Goal: Task Accomplishment & Management: Use online tool/utility

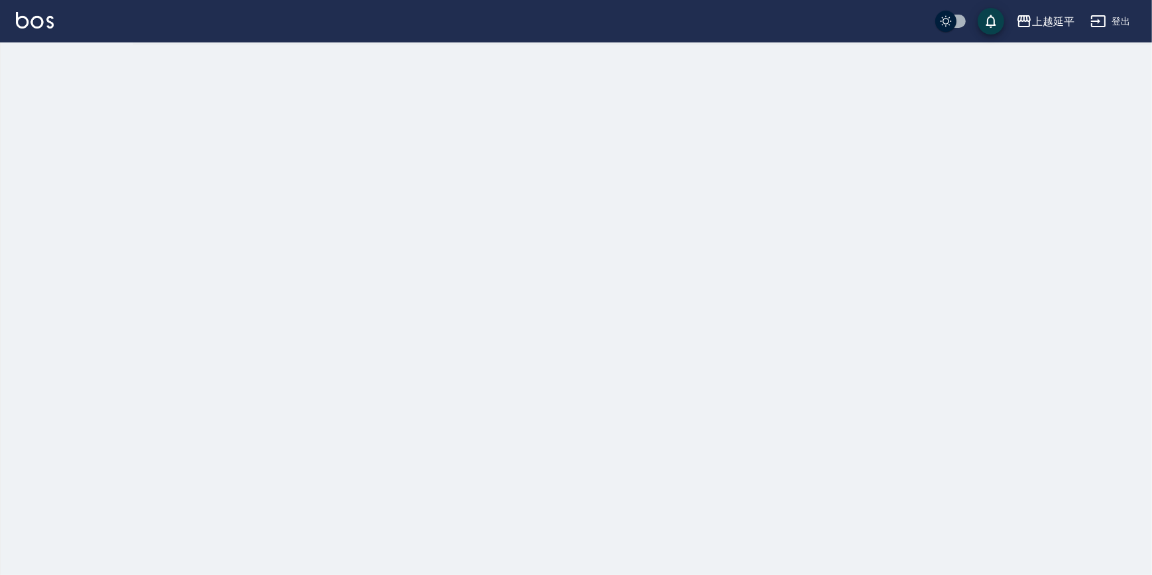
checkbox input "true"
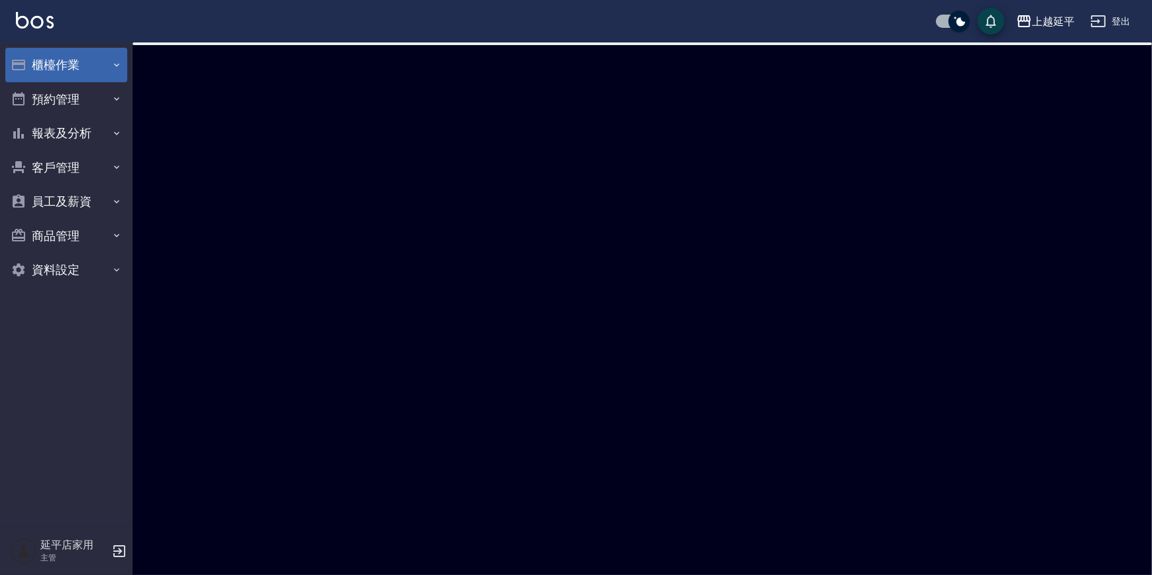
click at [107, 62] on button "櫃檯作業" at bounding box center [66, 65] width 122 height 34
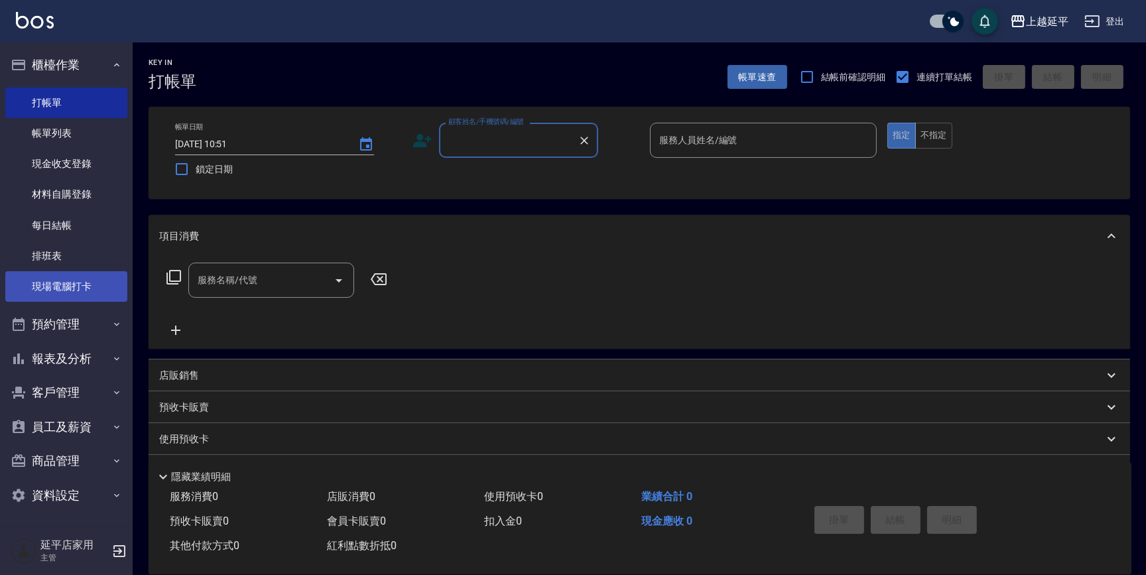
click at [101, 276] on link "現場電腦打卡" at bounding box center [66, 286] width 122 height 30
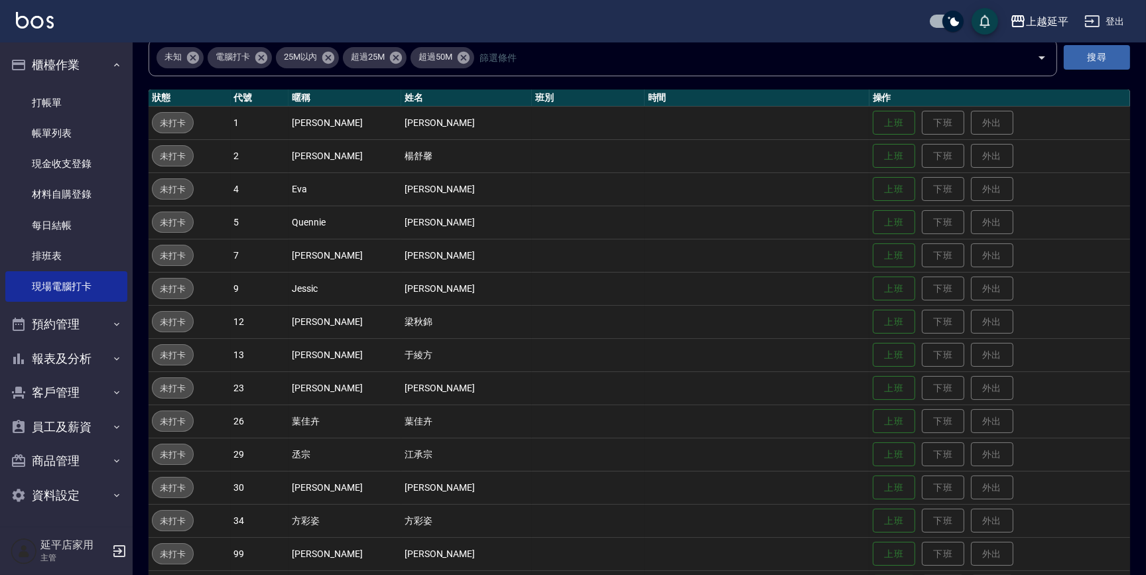
scroll to position [120, 0]
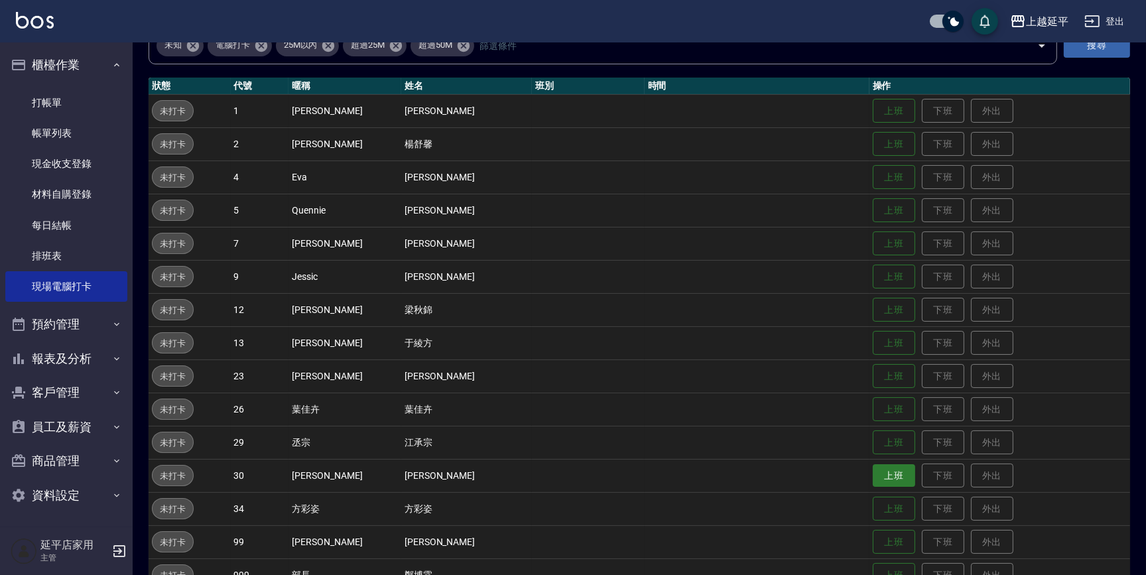
click at [879, 474] on button "上班" at bounding box center [893, 475] width 42 height 23
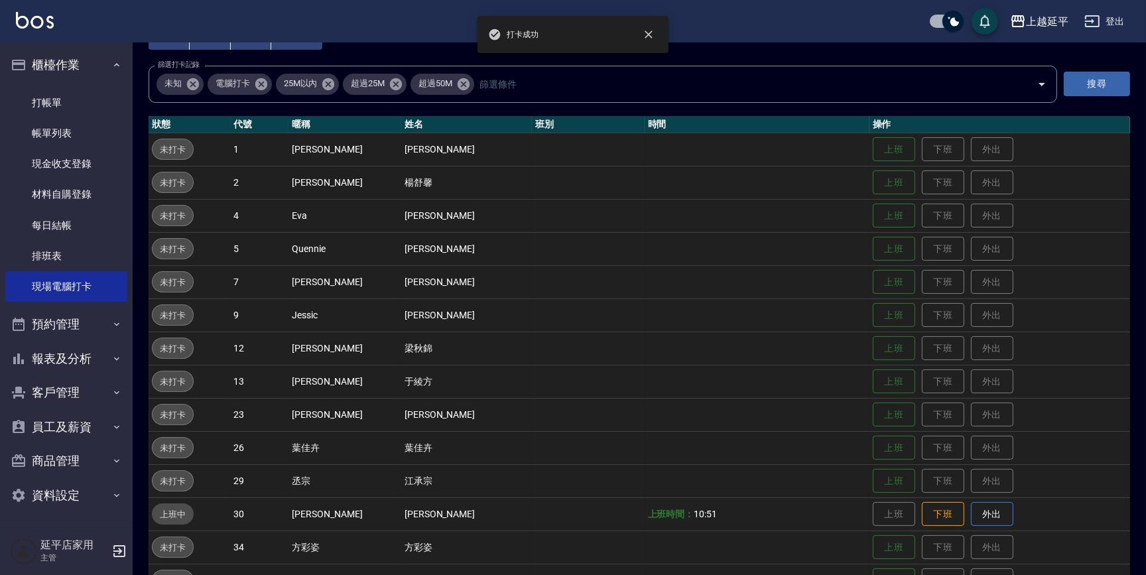
scroll to position [60, 0]
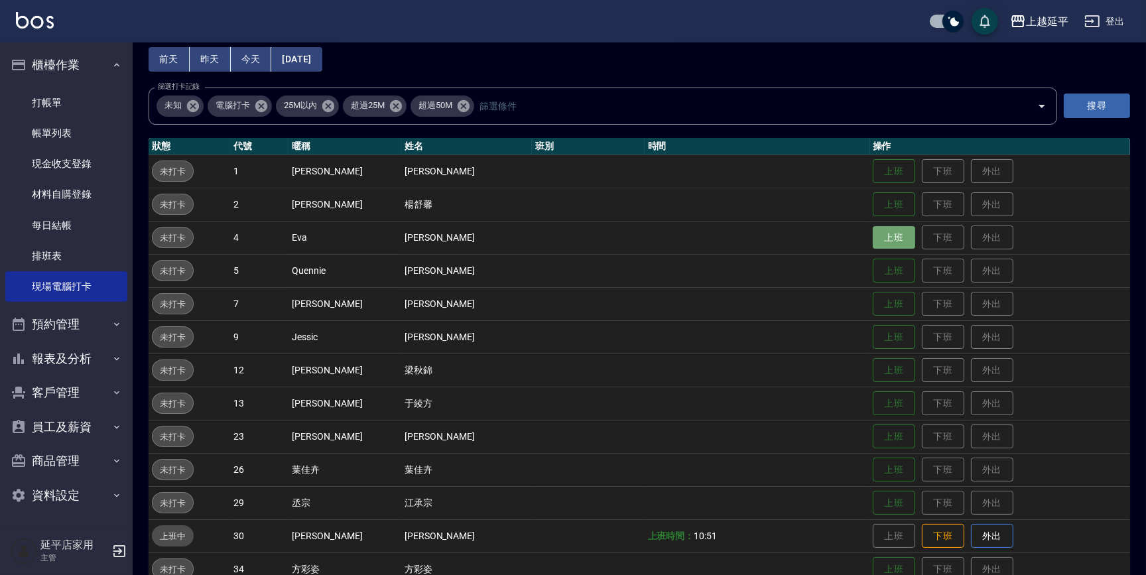
click at [882, 232] on button "上班" at bounding box center [893, 237] width 42 height 23
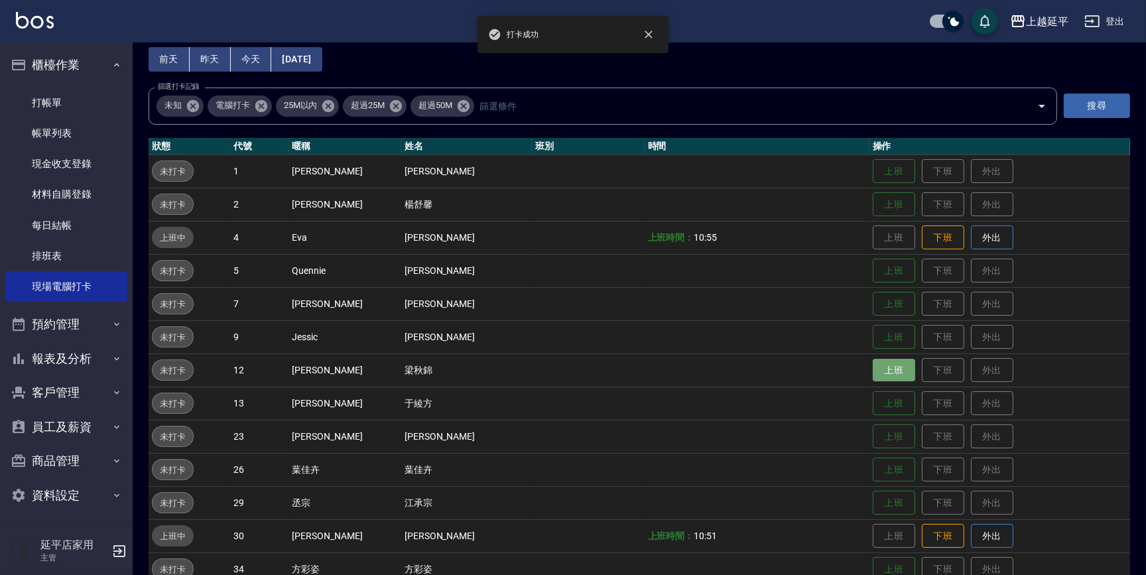
click at [872, 367] on button "上班" at bounding box center [893, 370] width 42 height 23
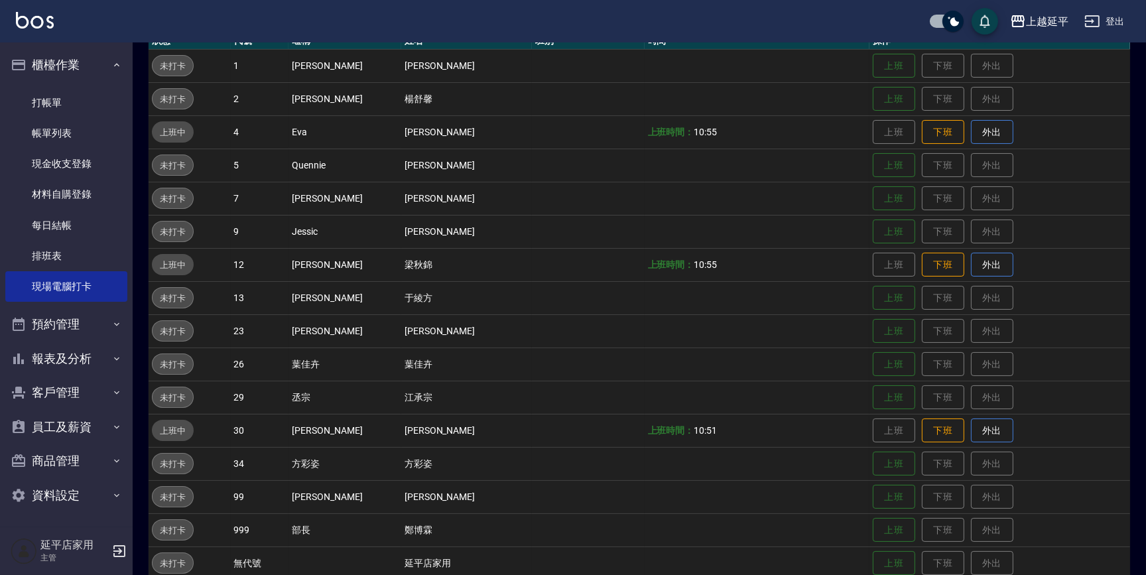
scroll to position [186, 0]
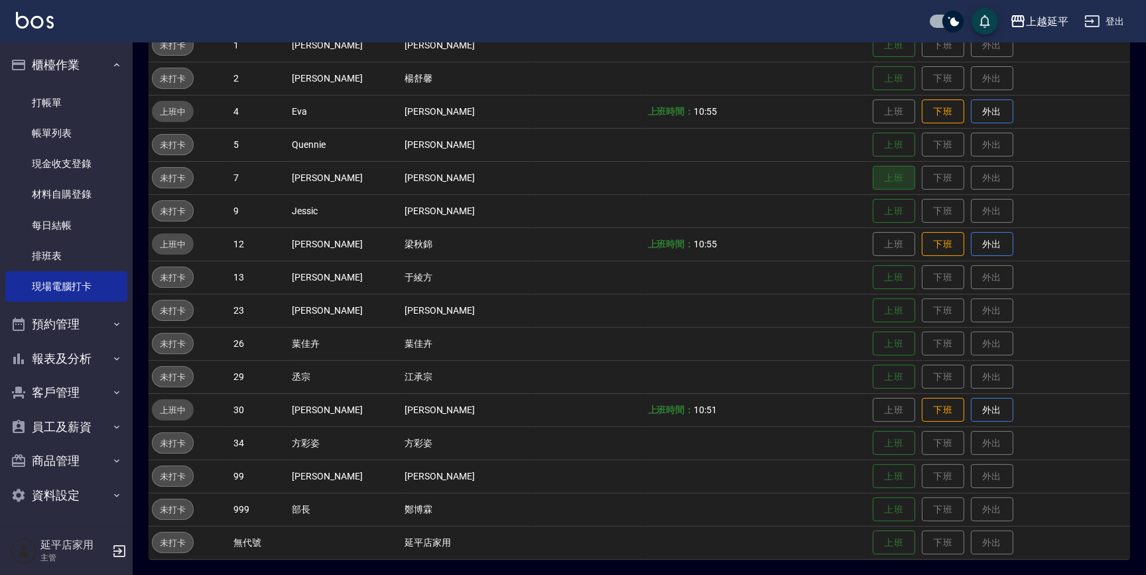
drag, startPoint x: 892, startPoint y: 182, endPoint x: 800, endPoint y: 298, distance: 148.2
click at [801, 265] on tbody "未打卡 1 [PERSON_NAME] [PERSON_NAME] 上班 下班 外出 未打卡 2 [PERSON_NAME] [PERSON_NAME] 上班…" at bounding box center [639, 294] width 981 height 530
click at [804, 295] on td at bounding box center [756, 310] width 225 height 33
click at [808, 295] on td at bounding box center [756, 310] width 225 height 33
drag, startPoint x: 815, startPoint y: 280, endPoint x: 821, endPoint y: 284, distance: 6.8
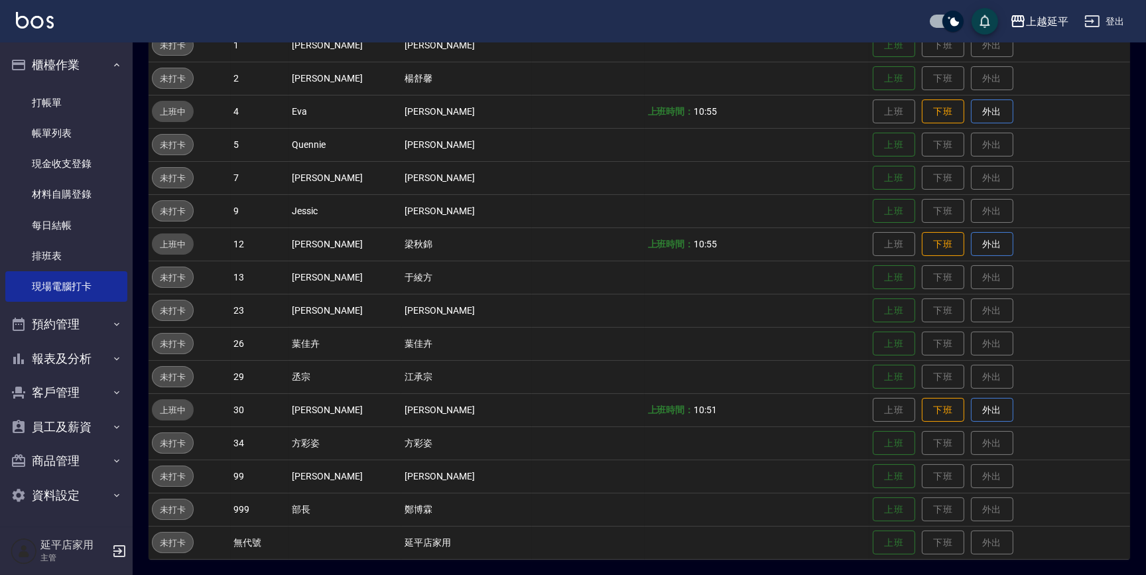
click at [821, 284] on td at bounding box center [756, 277] width 225 height 33
click at [849, 383] on tbody "未打卡 1 [PERSON_NAME] [PERSON_NAME] 上班 下班 外出 未打卡 2 [PERSON_NAME] [PERSON_NAME] 上班…" at bounding box center [639, 294] width 981 height 530
click at [849, 398] on td "上班時間： 10:51" at bounding box center [756, 409] width 225 height 33
click at [872, 311] on button "上班" at bounding box center [893, 310] width 42 height 23
click at [872, 371] on button "上班" at bounding box center [893, 376] width 42 height 23
